Goal: Task Accomplishment & Management: Manage account settings

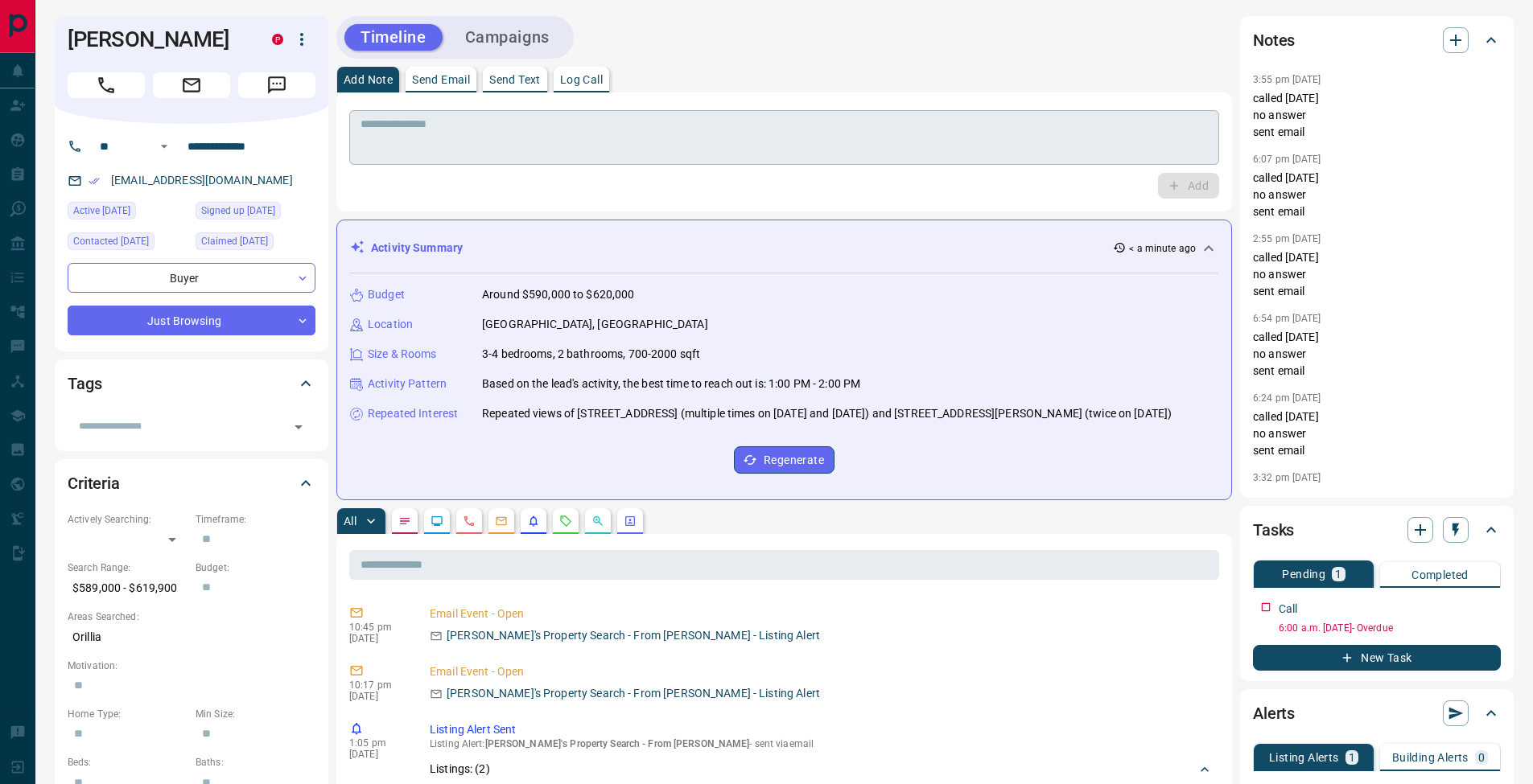
click at [533, 135] on textarea at bounding box center [784, 138] width 848 height 42
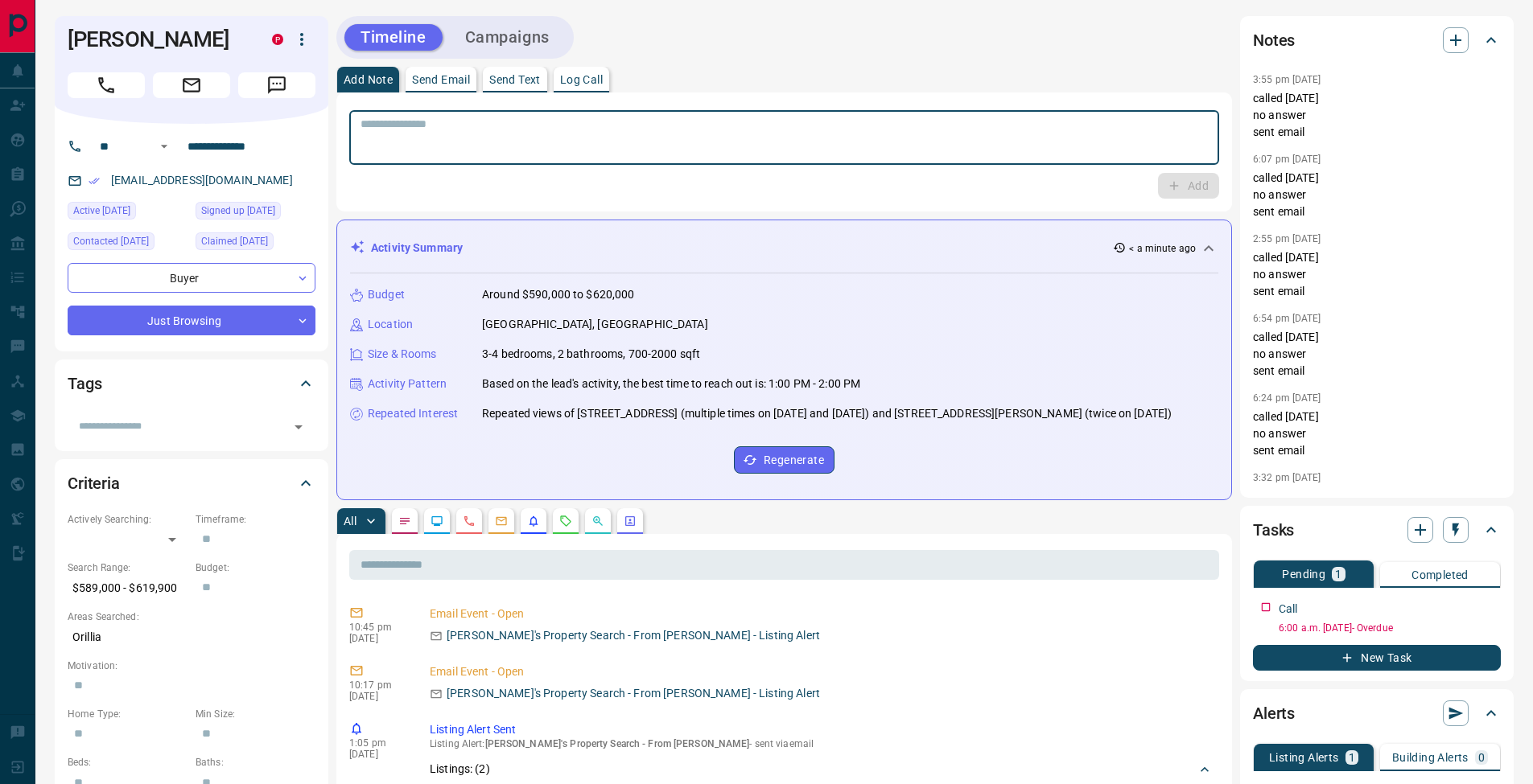
click at [602, 82] on p "Log Call" at bounding box center [581, 79] width 43 height 11
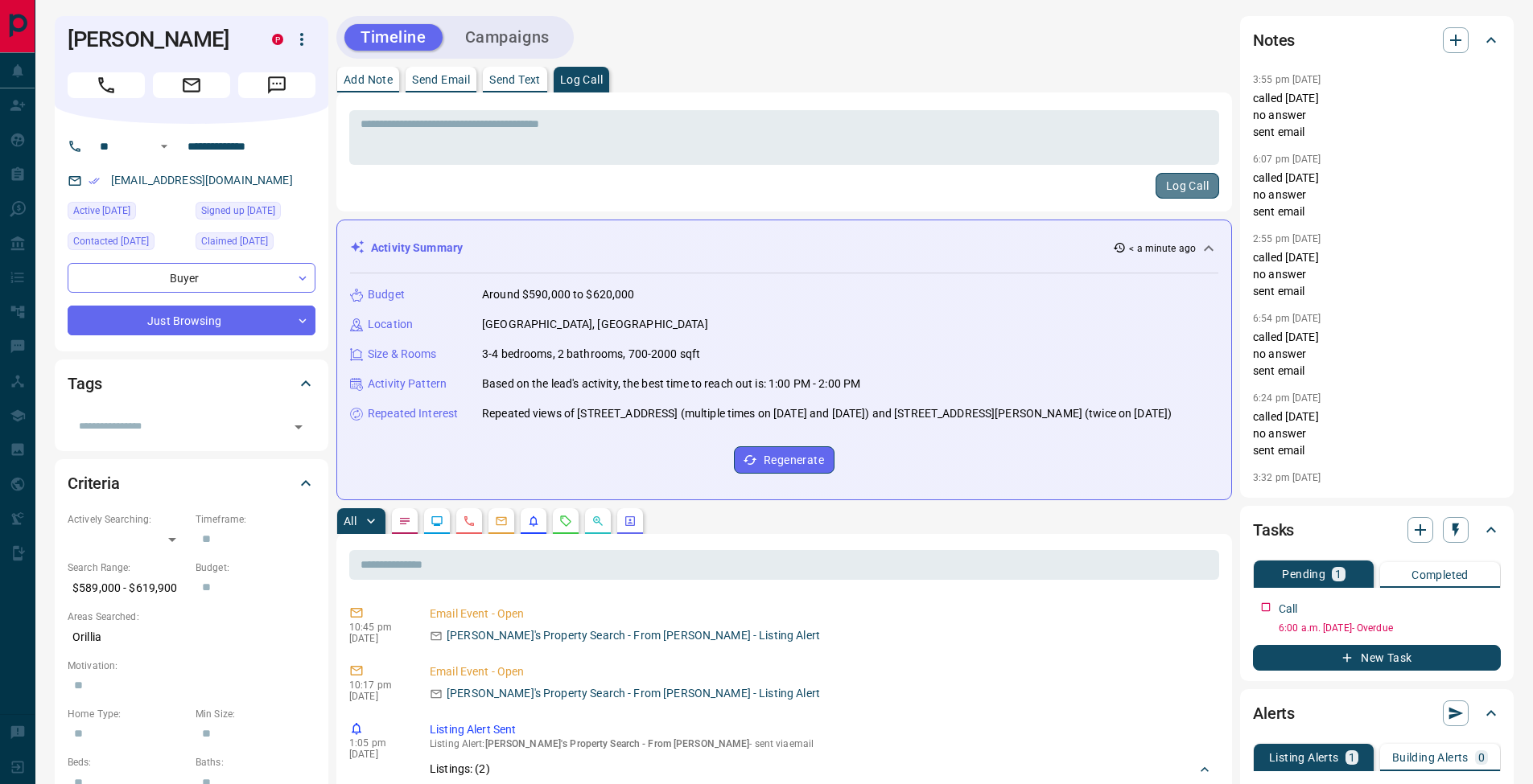
click at [1191, 186] on button "Log Call" at bounding box center [1188, 186] width 63 height 26
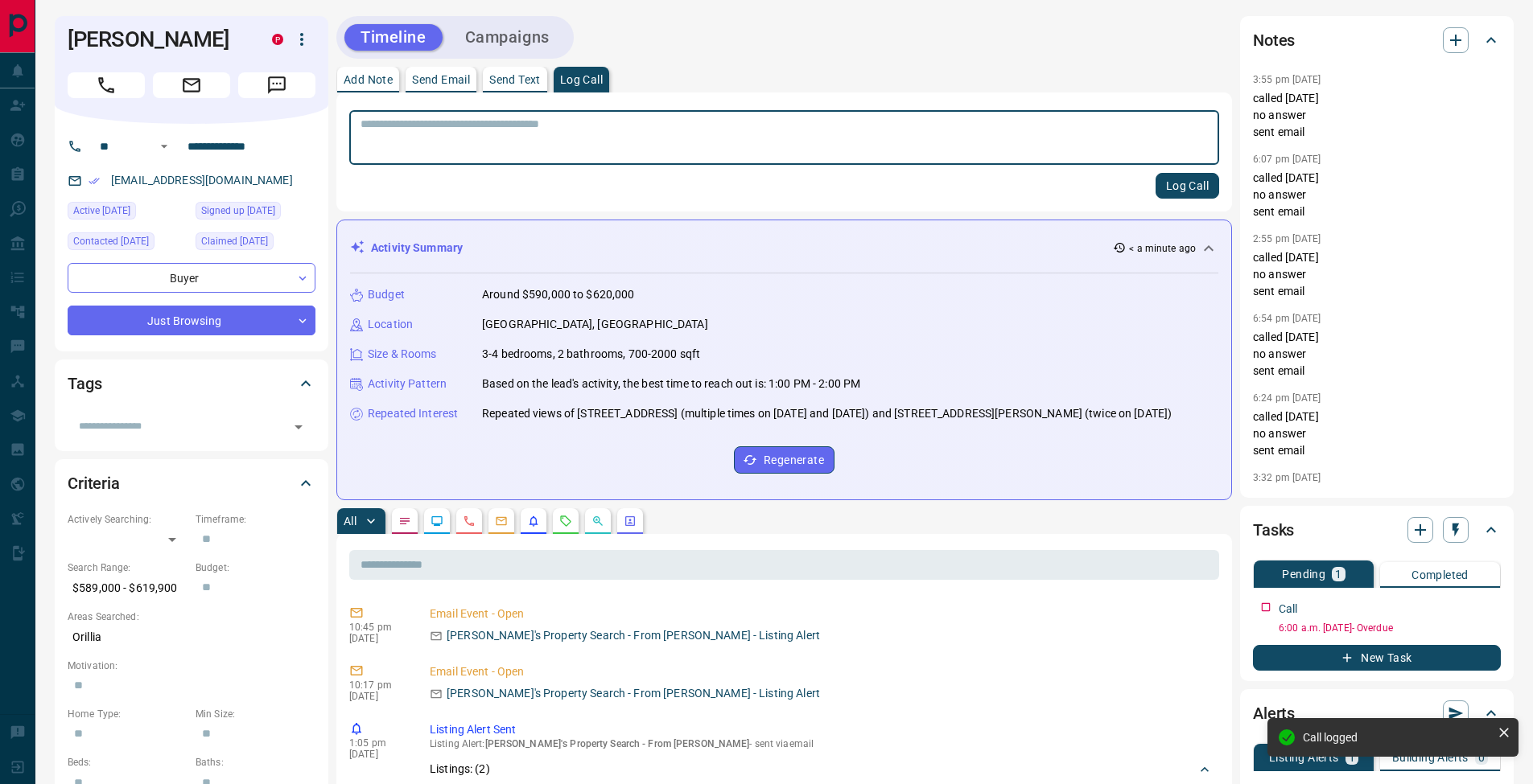
click at [365, 86] on button "Add Note" at bounding box center [368, 80] width 62 height 26
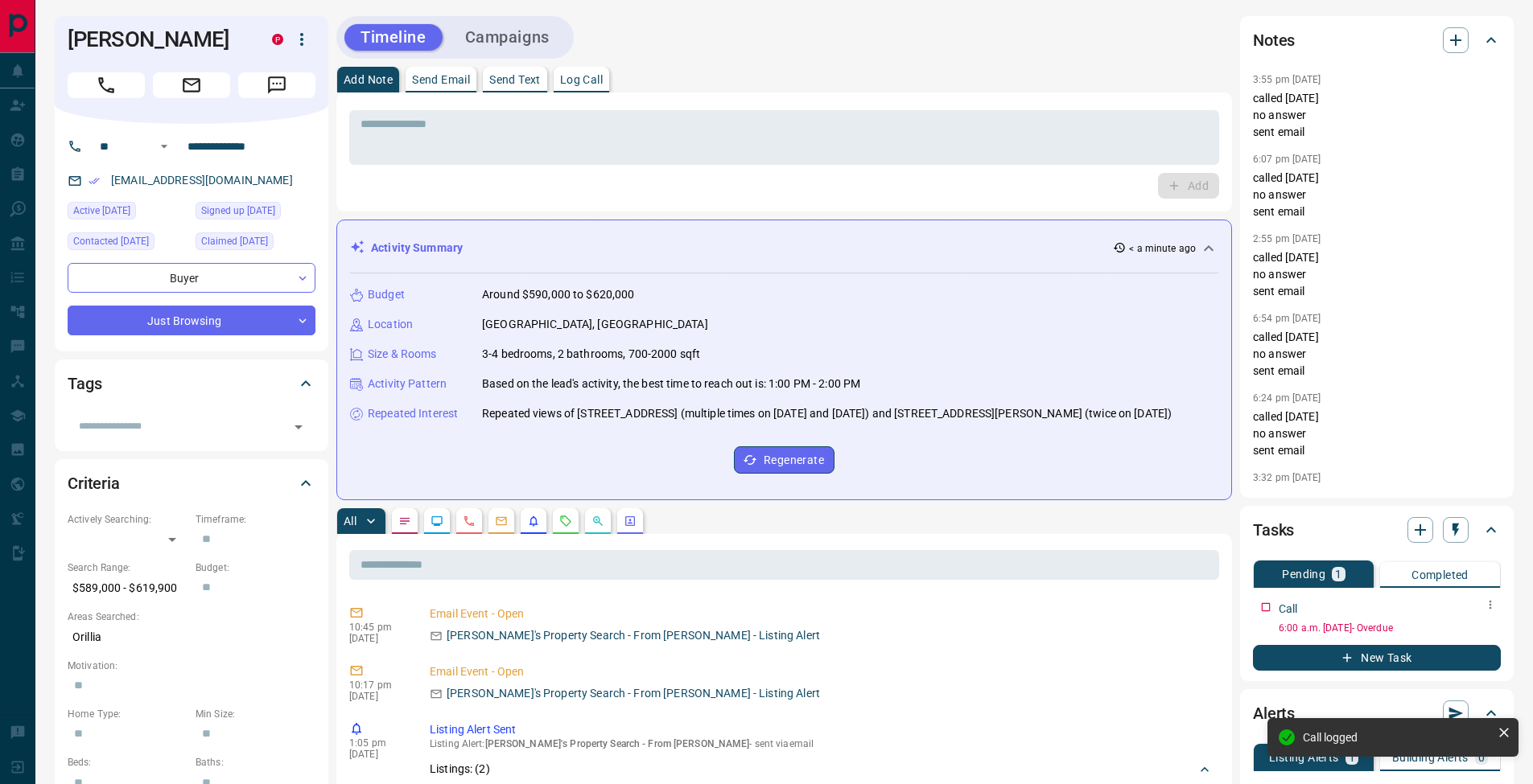
click at [1493, 610] on icon "button" at bounding box center [1490, 604] width 13 height 13
click at [1480, 629] on li "Edit" at bounding box center [1465, 636] width 71 height 24
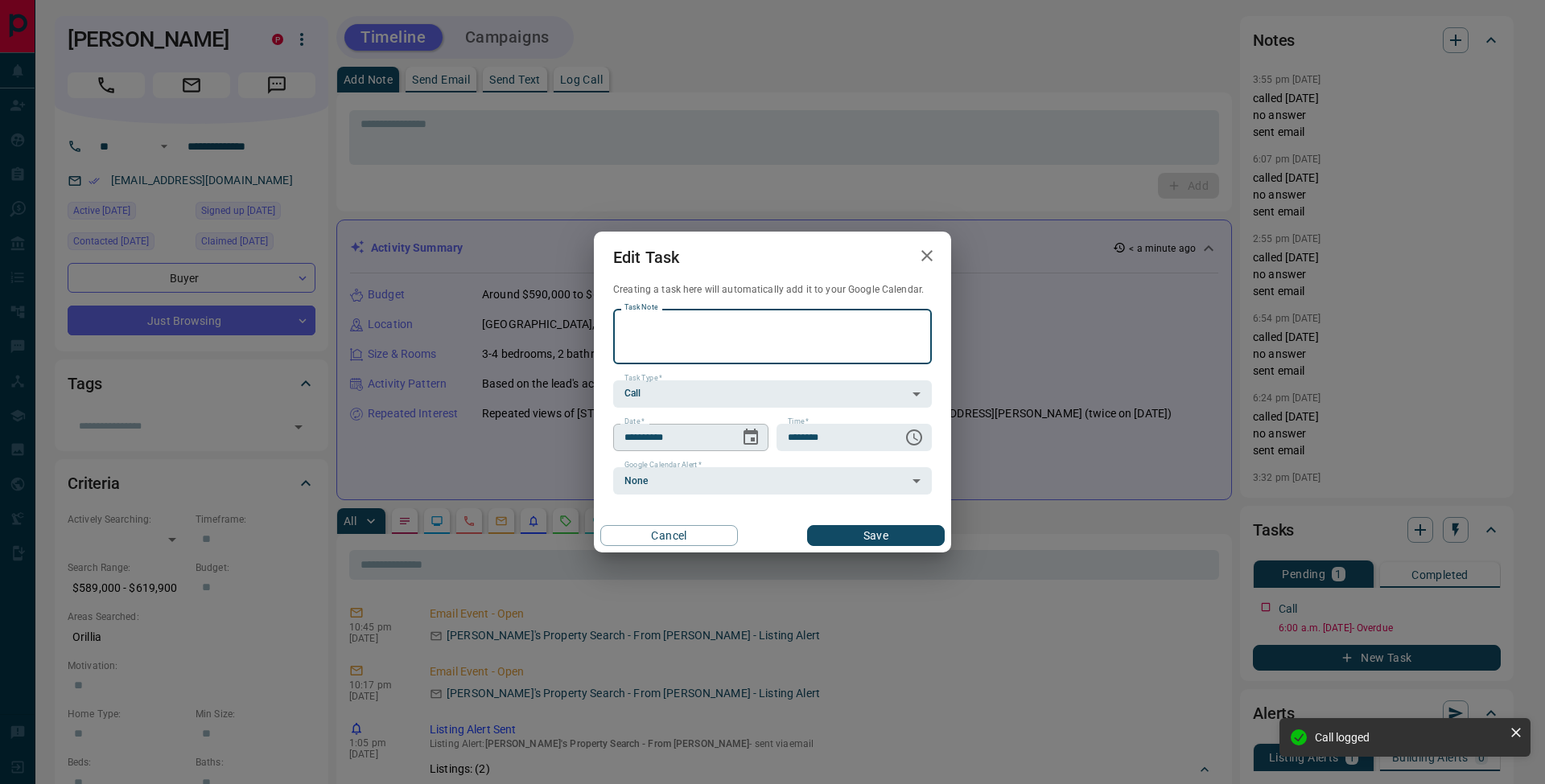
click at [754, 434] on icon "Choose date, selected date is Sep 11, 2025" at bounding box center [751, 438] width 20 height 20
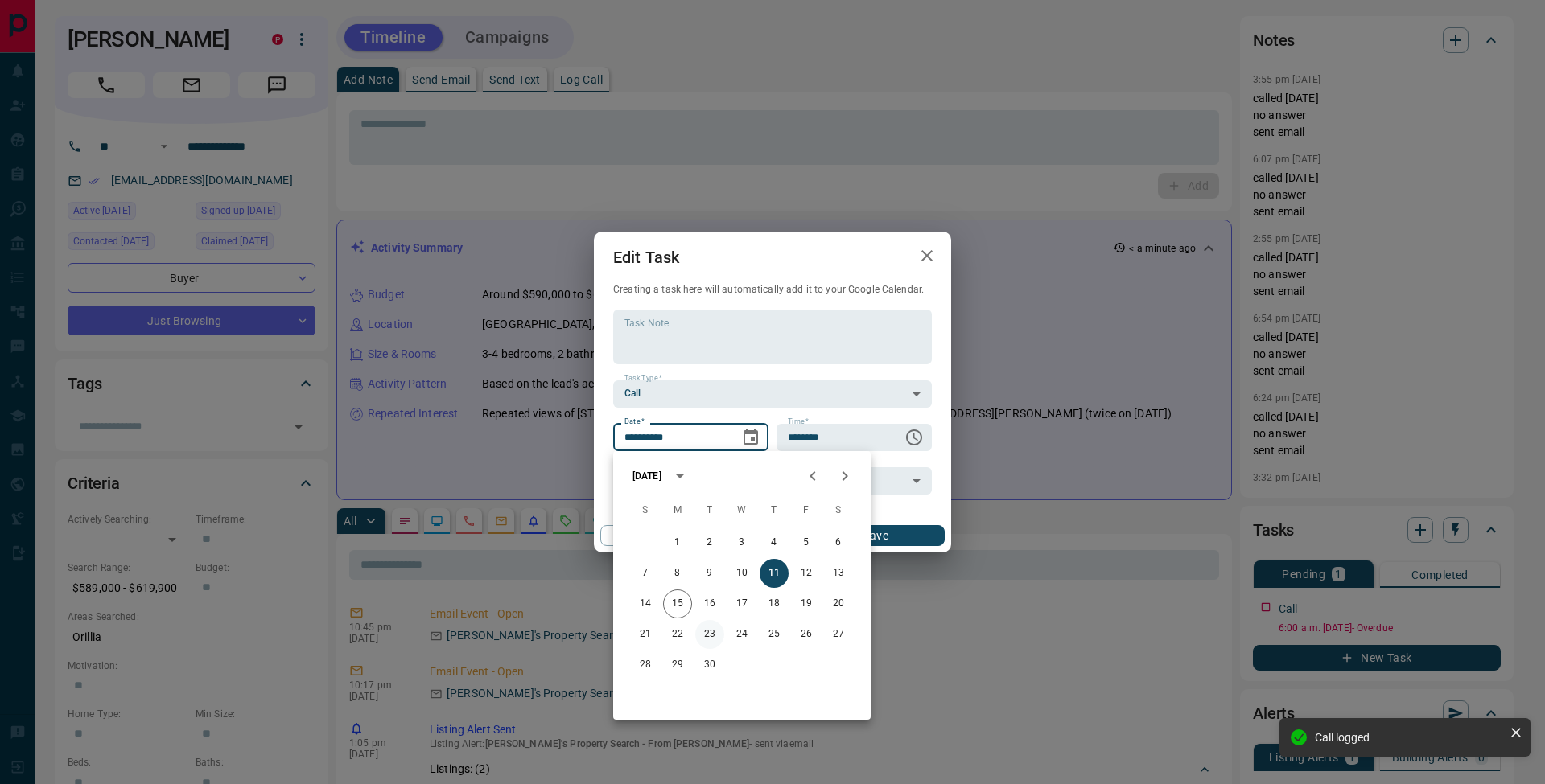
click at [719, 632] on button "23" at bounding box center [709, 634] width 29 height 29
type input "**********"
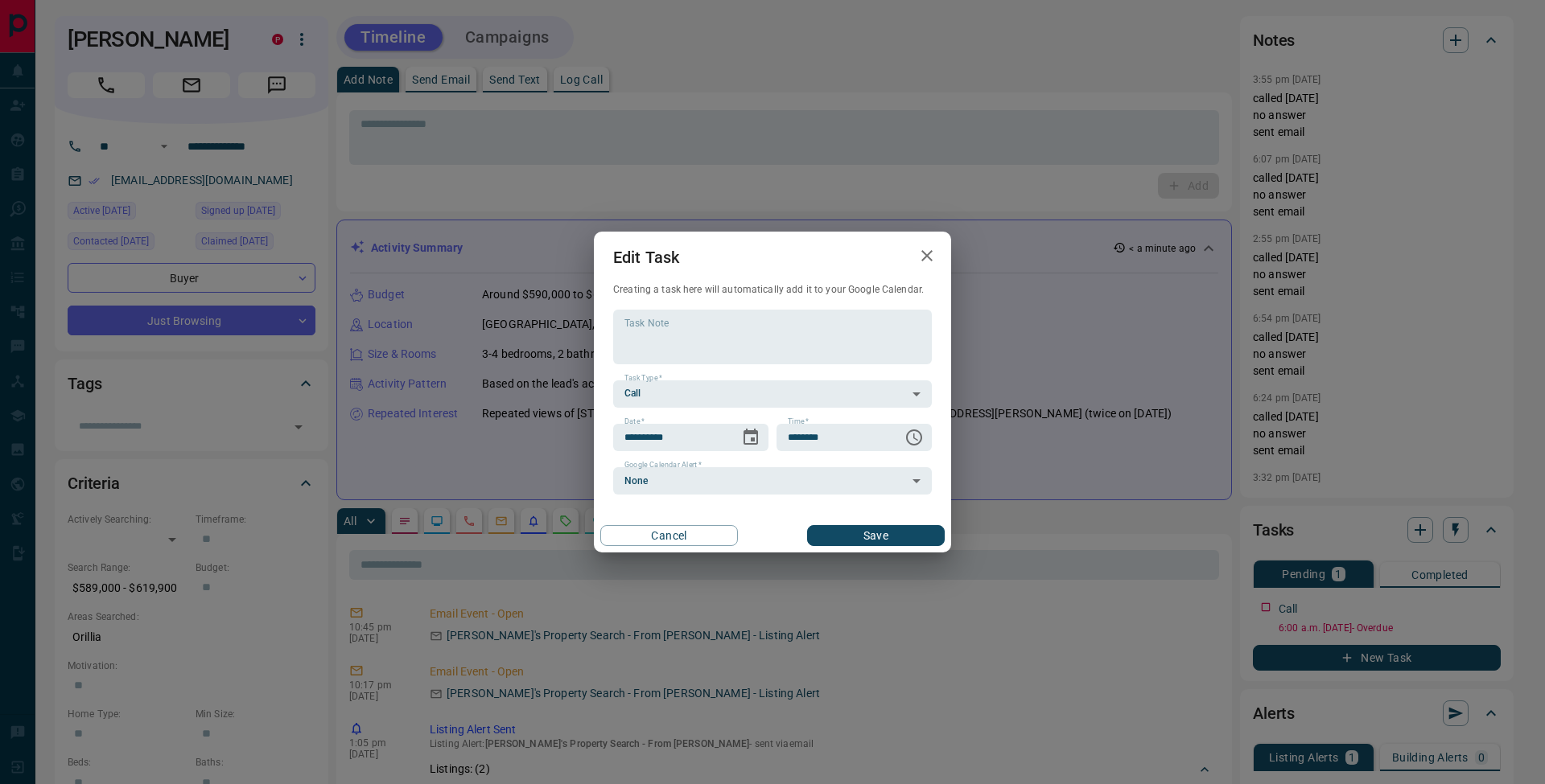
click at [921, 527] on button "Save" at bounding box center [875, 535] width 137 height 21
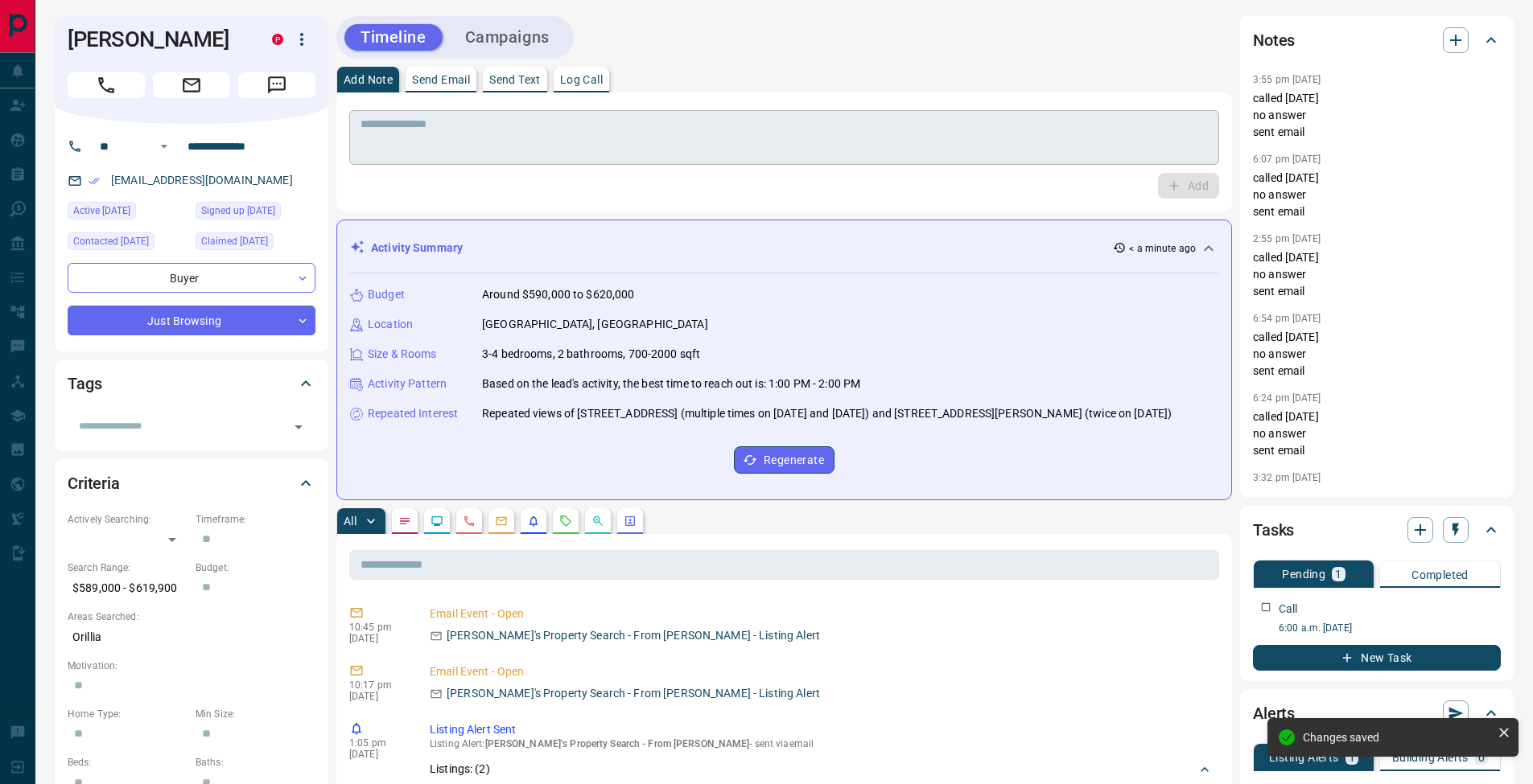
click at [582, 136] on textarea at bounding box center [784, 138] width 848 height 42
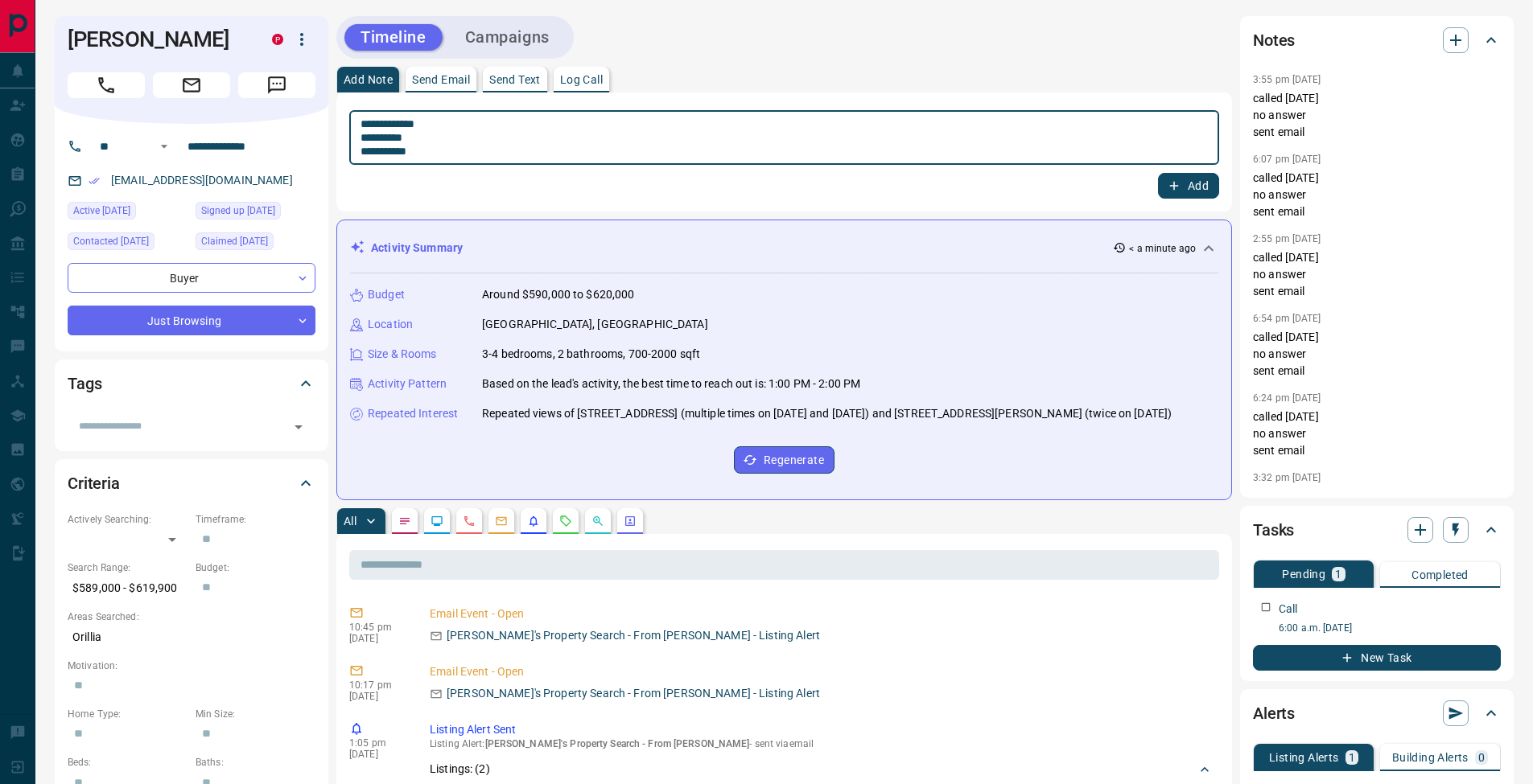
type textarea "**********"
click at [1169, 188] on icon "button" at bounding box center [1174, 186] width 15 height 15
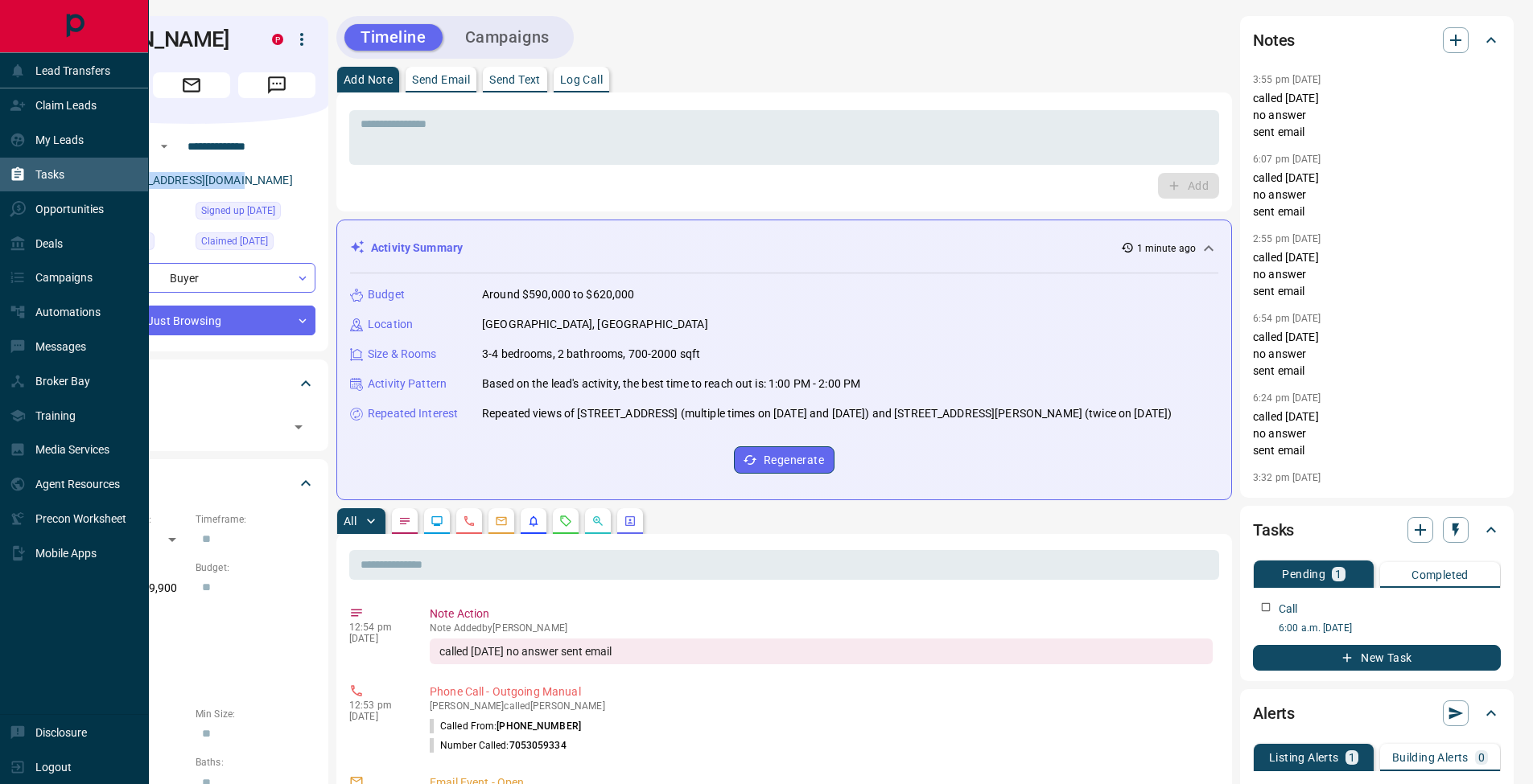
click at [11, 181] on icon at bounding box center [18, 174] width 16 height 16
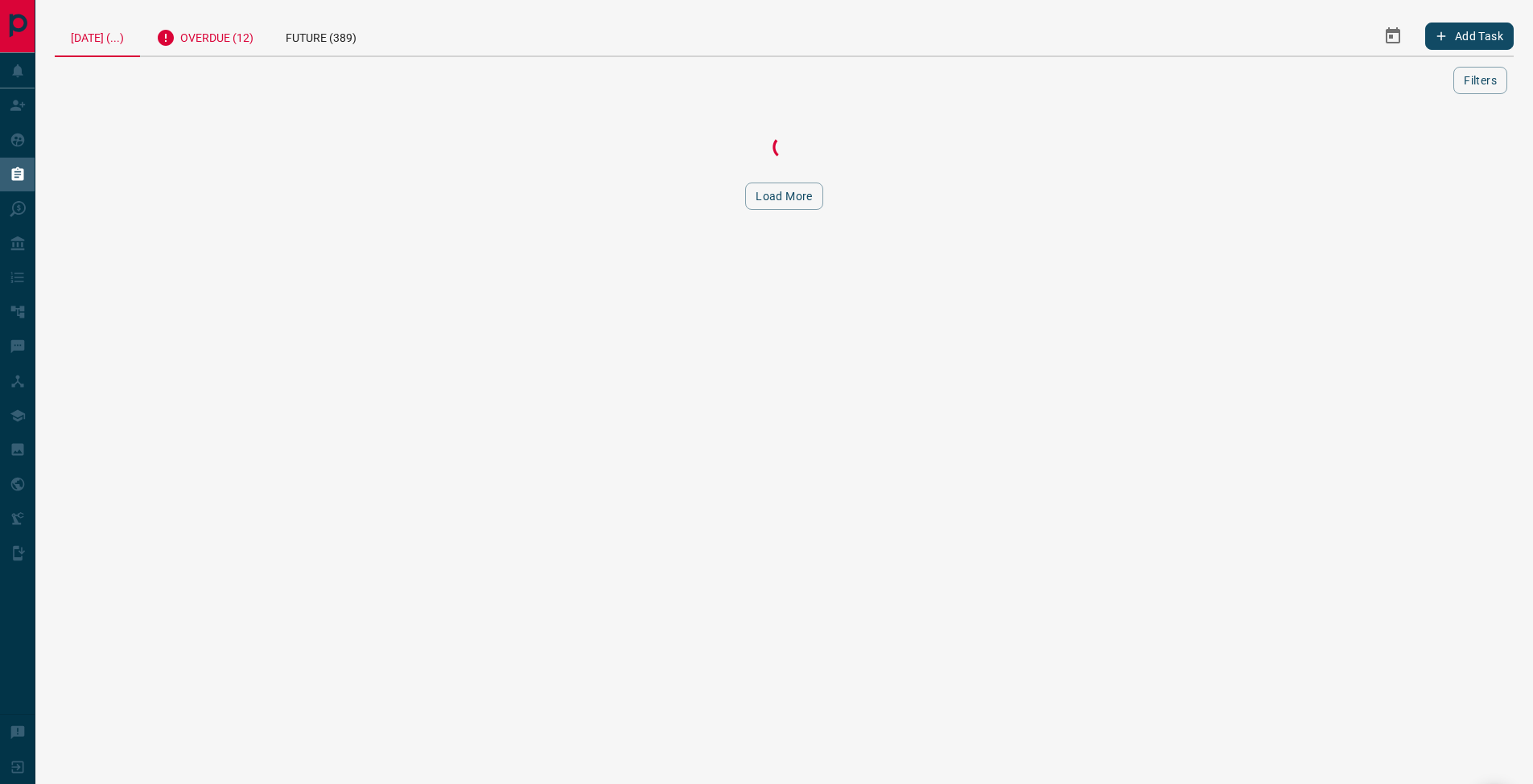
click at [240, 48] on div "Overdue (12)" at bounding box center [205, 36] width 130 height 40
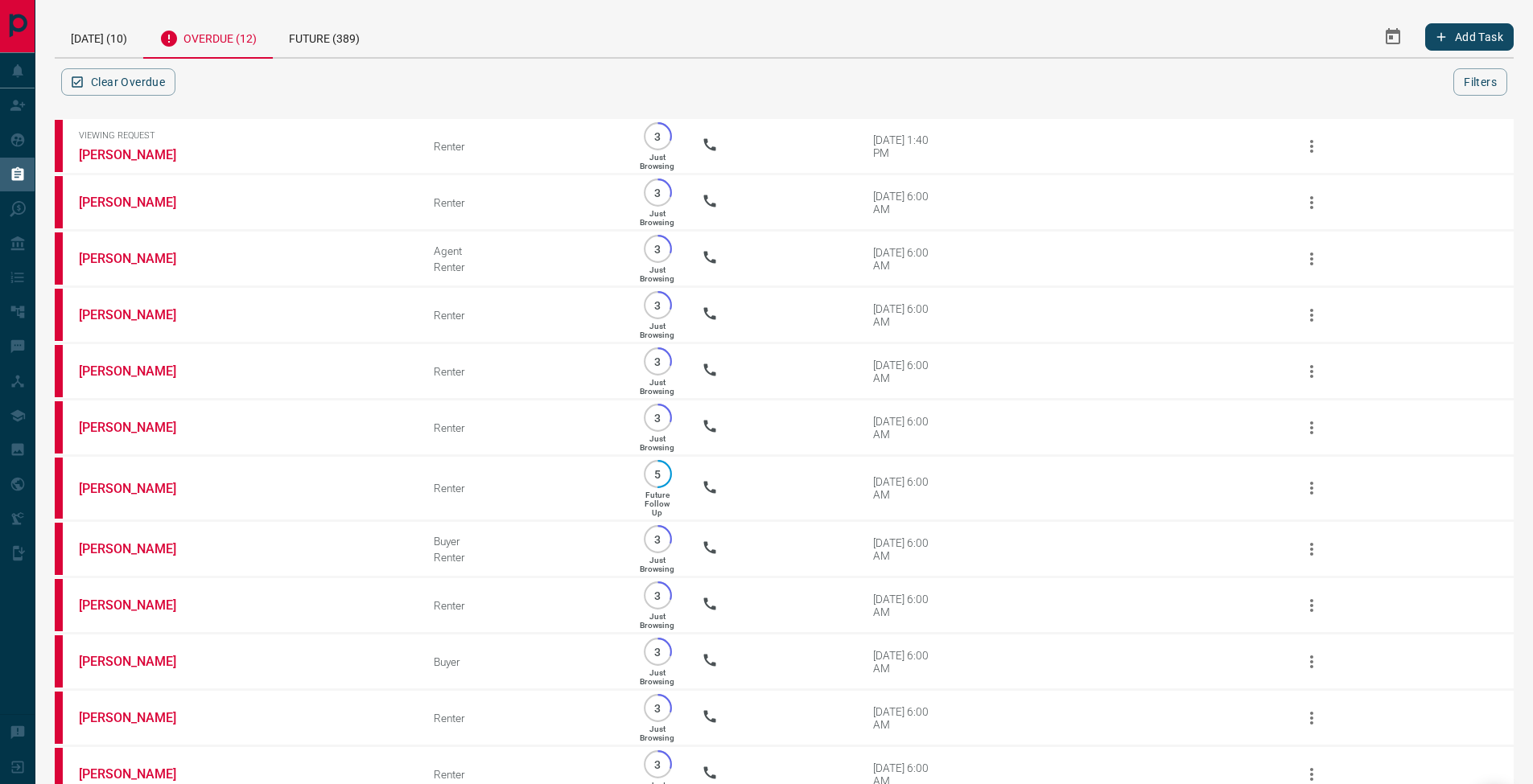
scroll to position [119, 0]
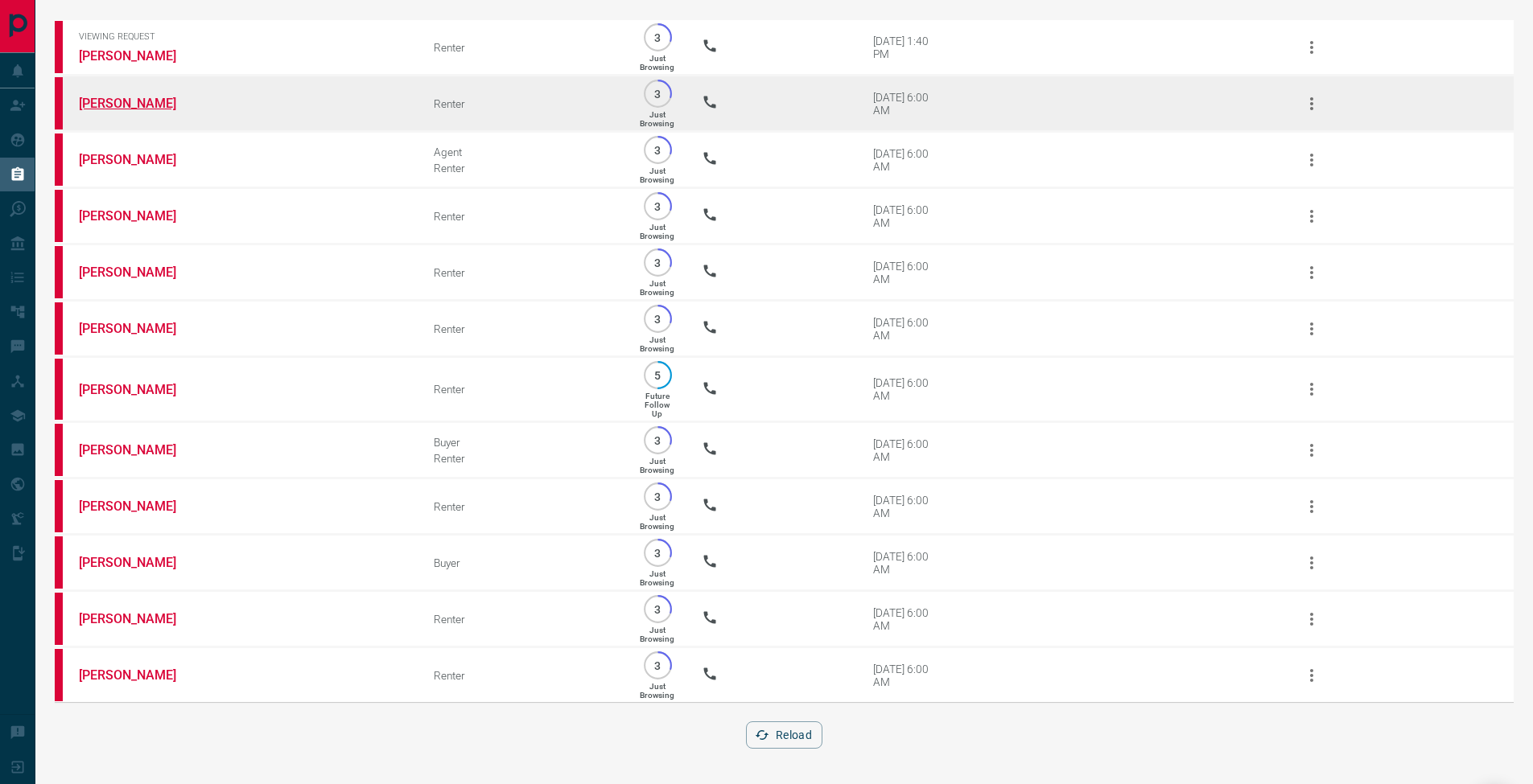
click at [145, 96] on link "[PERSON_NAME]" at bounding box center [139, 103] width 121 height 15
